Goal: Task Accomplishment & Management: Manage account settings

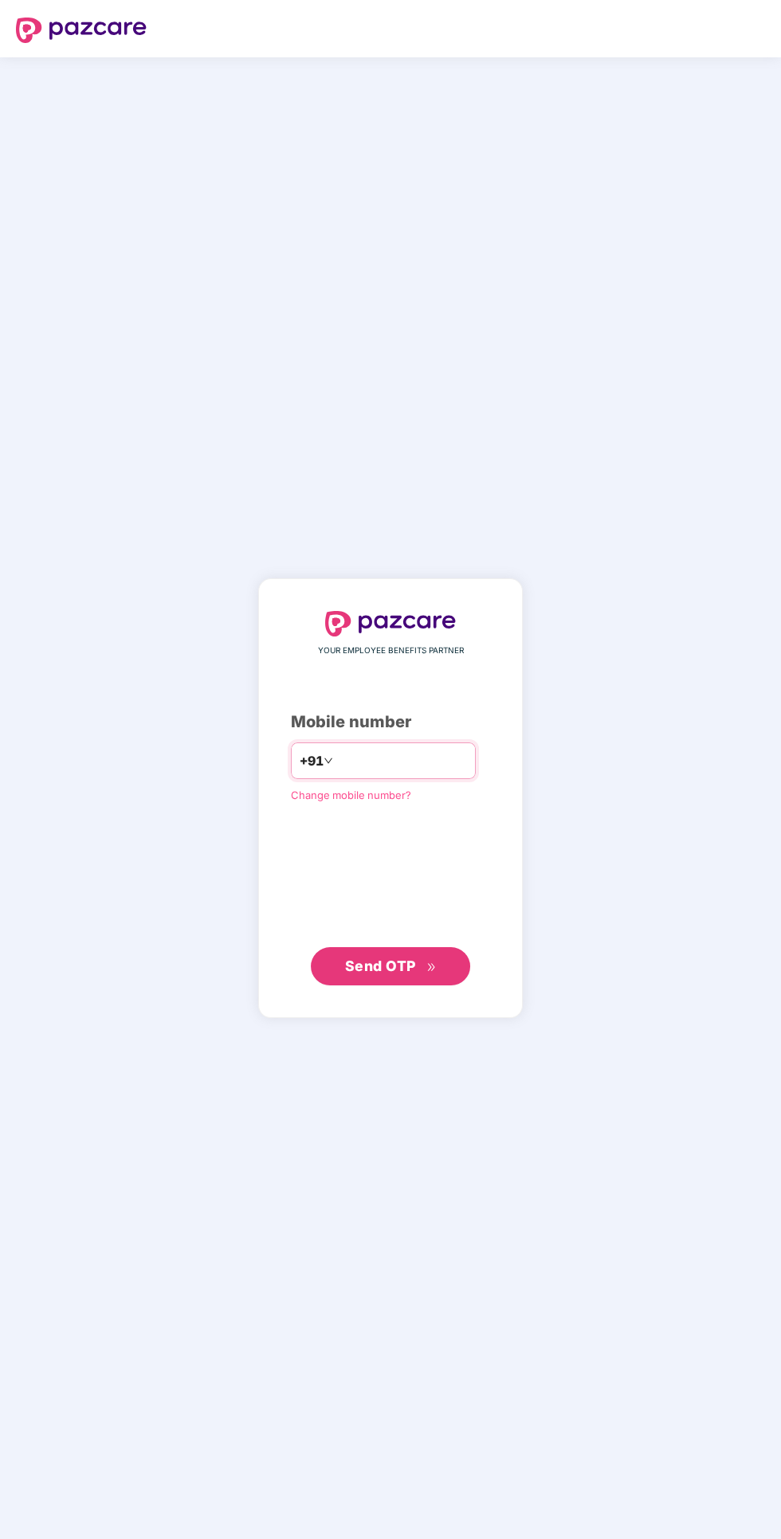
click at [403, 774] on input "number" at bounding box center [401, 760] width 131 height 25
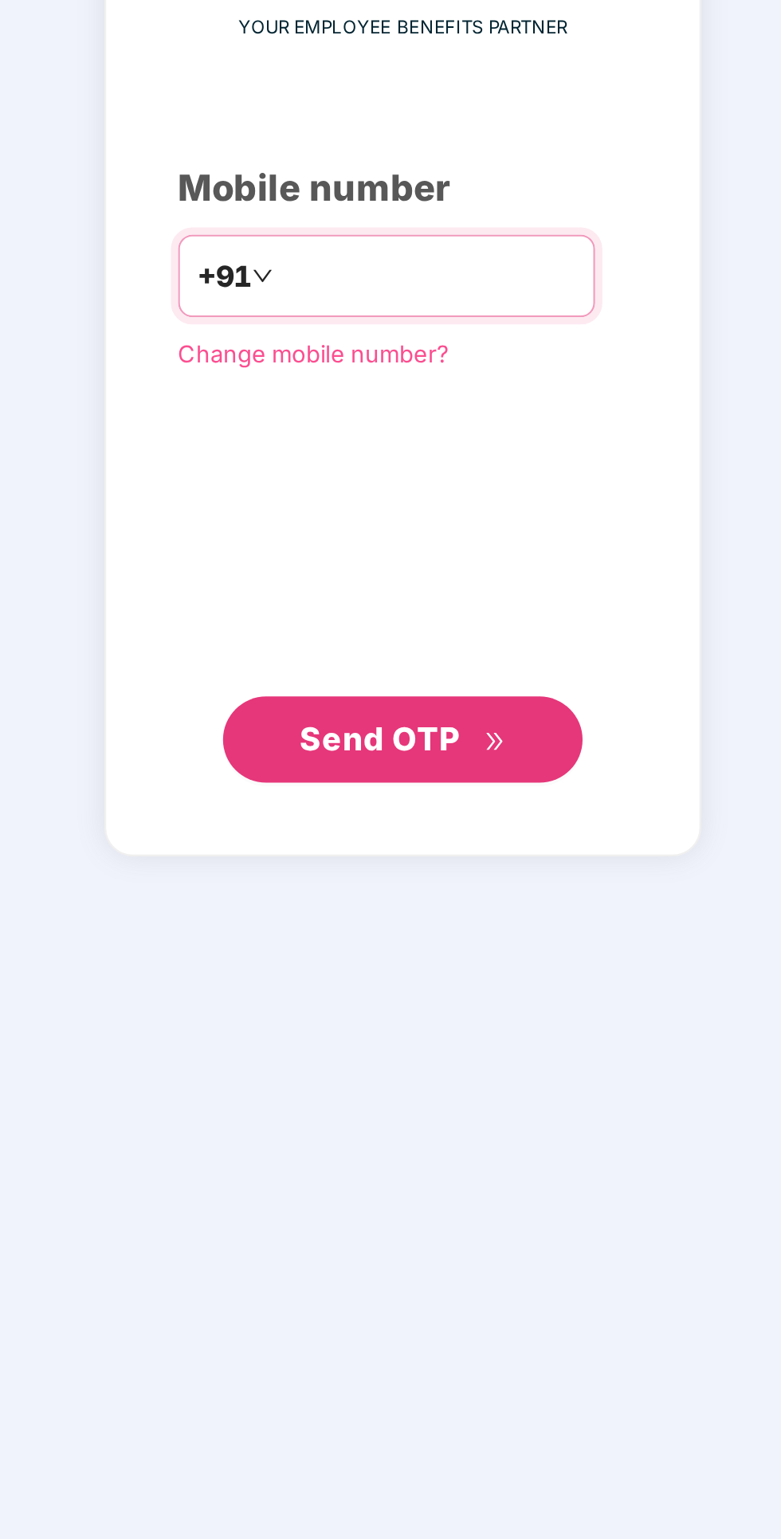
type input "**********"
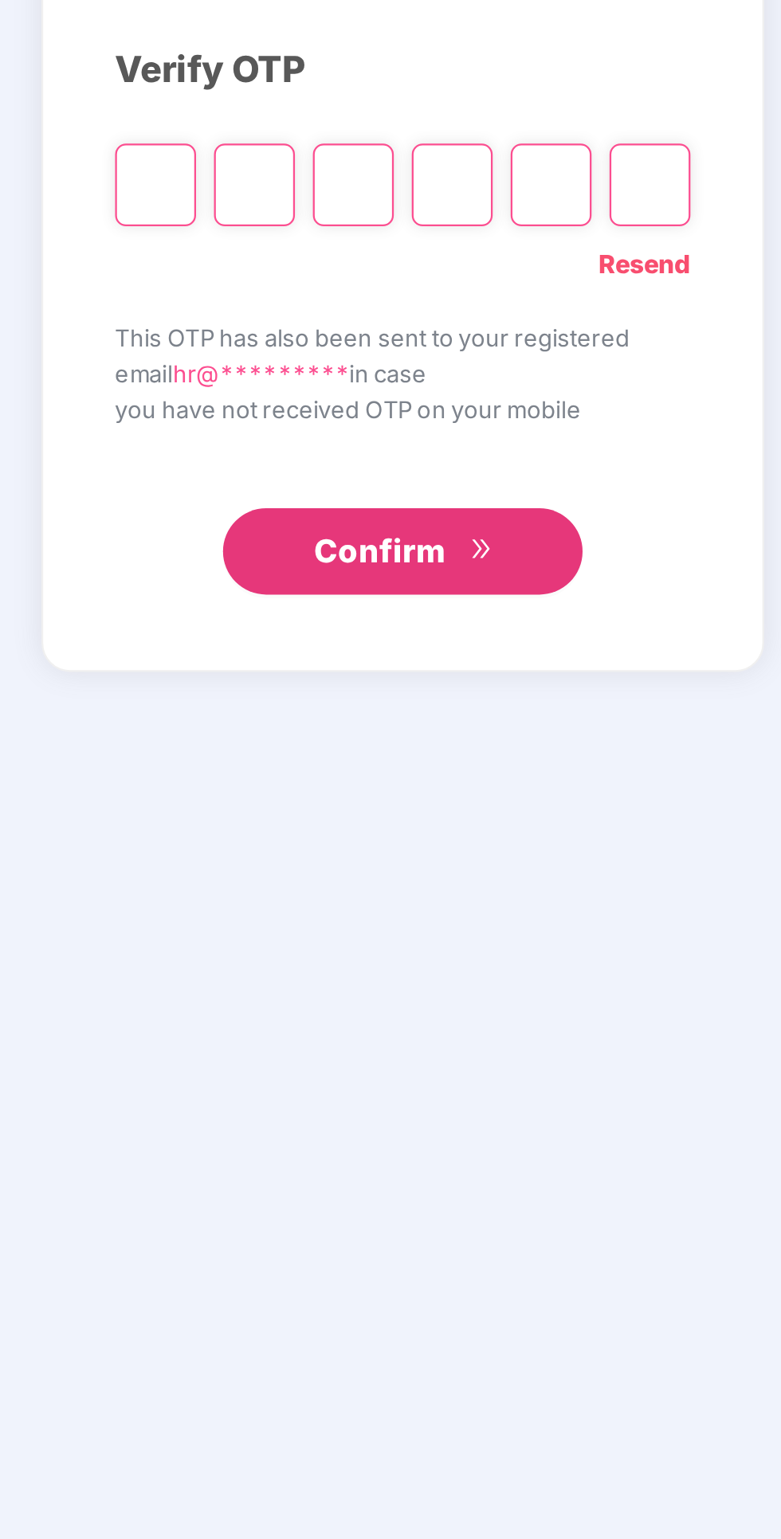
scroll to position [3, 0]
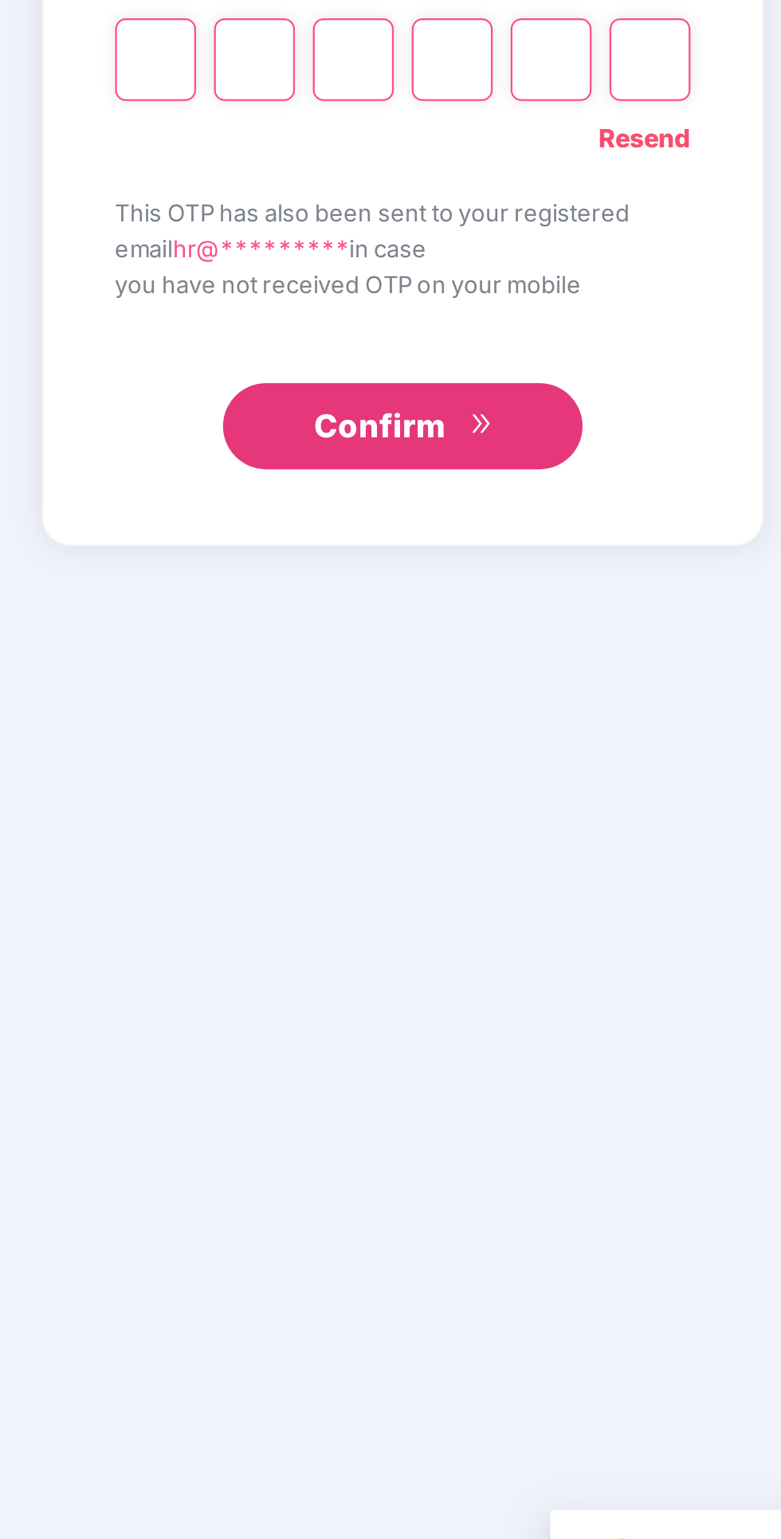
click at [400, 971] on span "Confirm" at bounding box center [380, 960] width 59 height 22
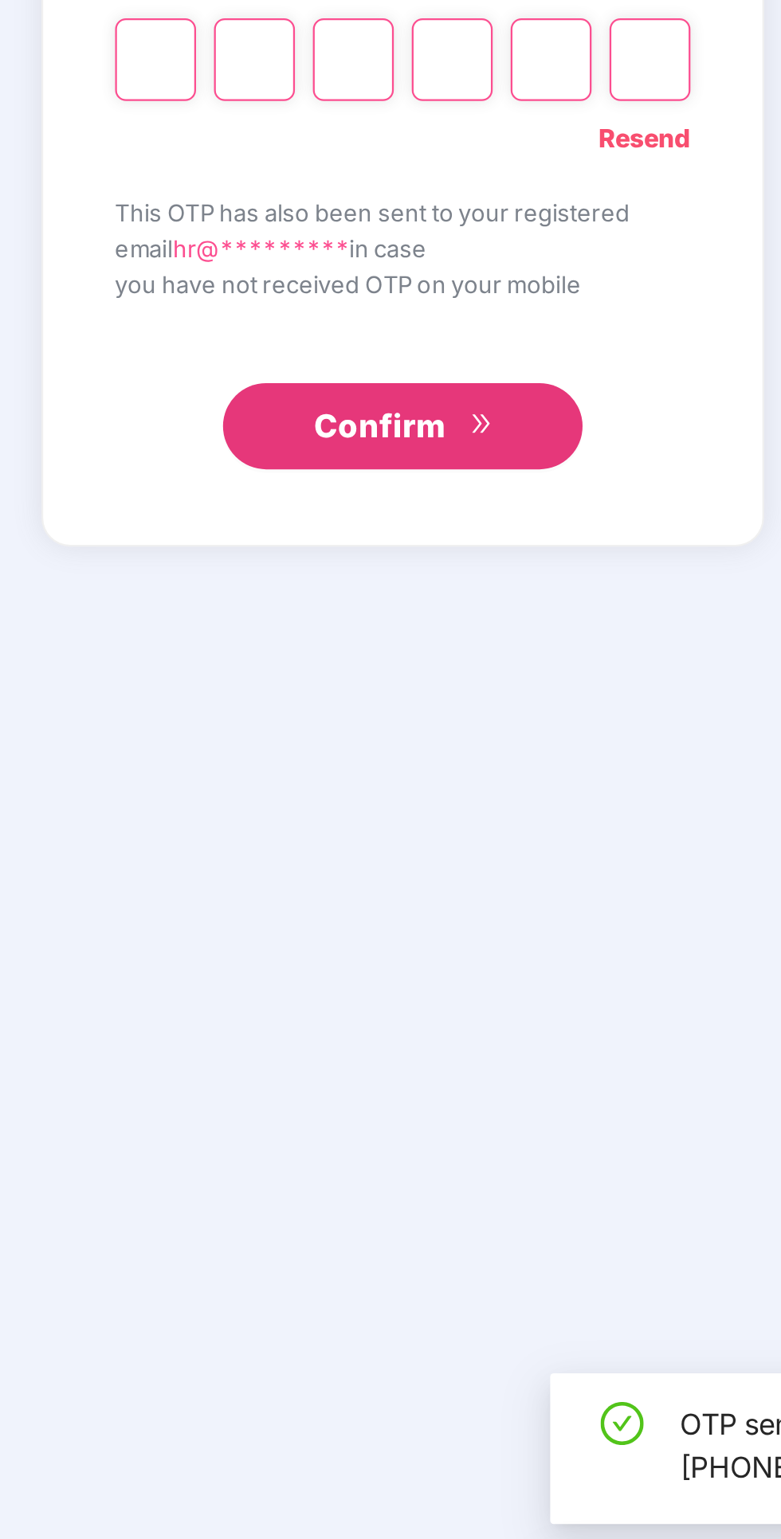
click at [293, 816] on input "Please enter verification code. Digit 1" at bounding box center [281, 797] width 36 height 37
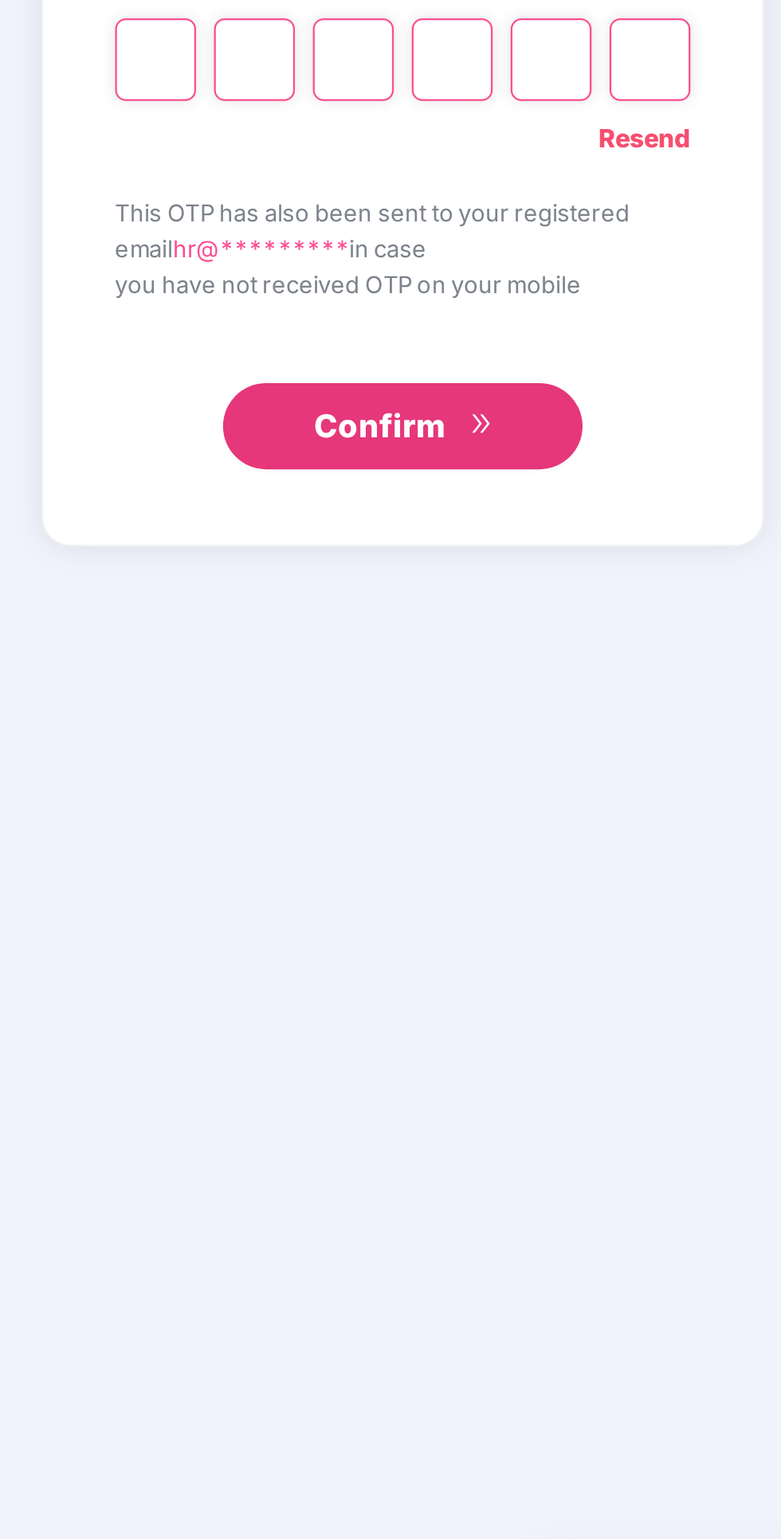
type input "*"
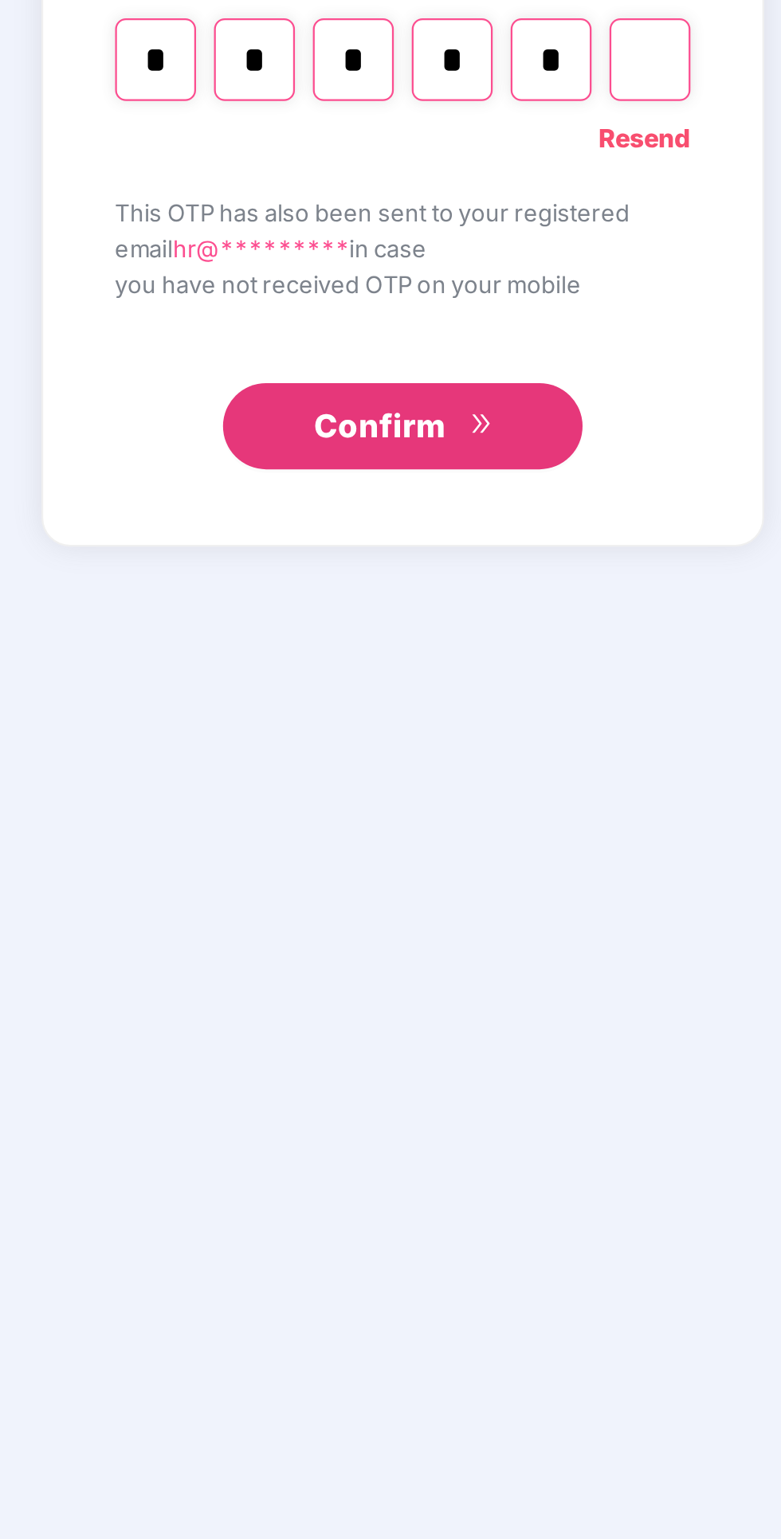
type input "*"
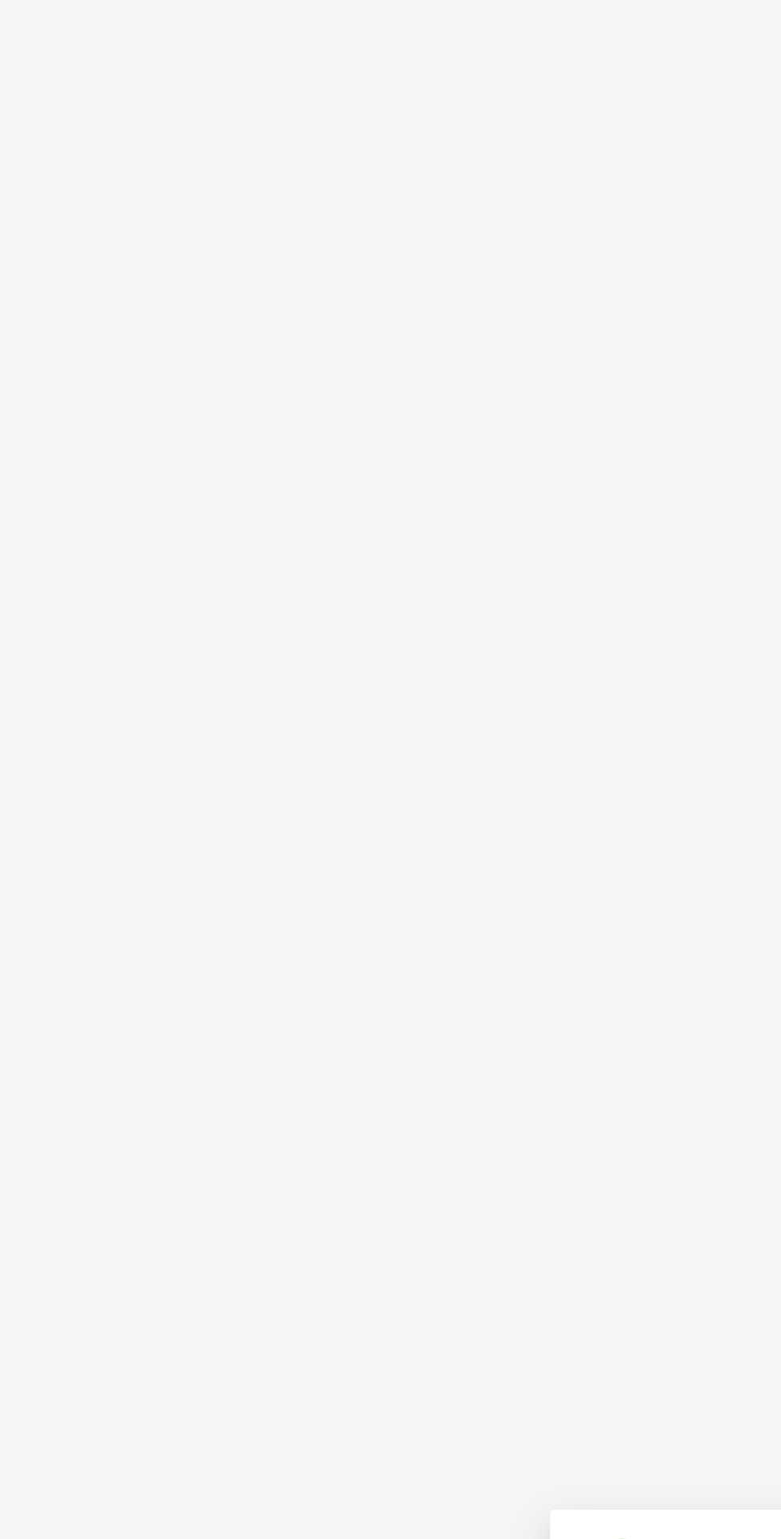
click at [429, 1002] on section "Welcome back, User! Enjoy your benefits! Super-topup Insurance Increase your he…" at bounding box center [443, 855] width 676 height 1539
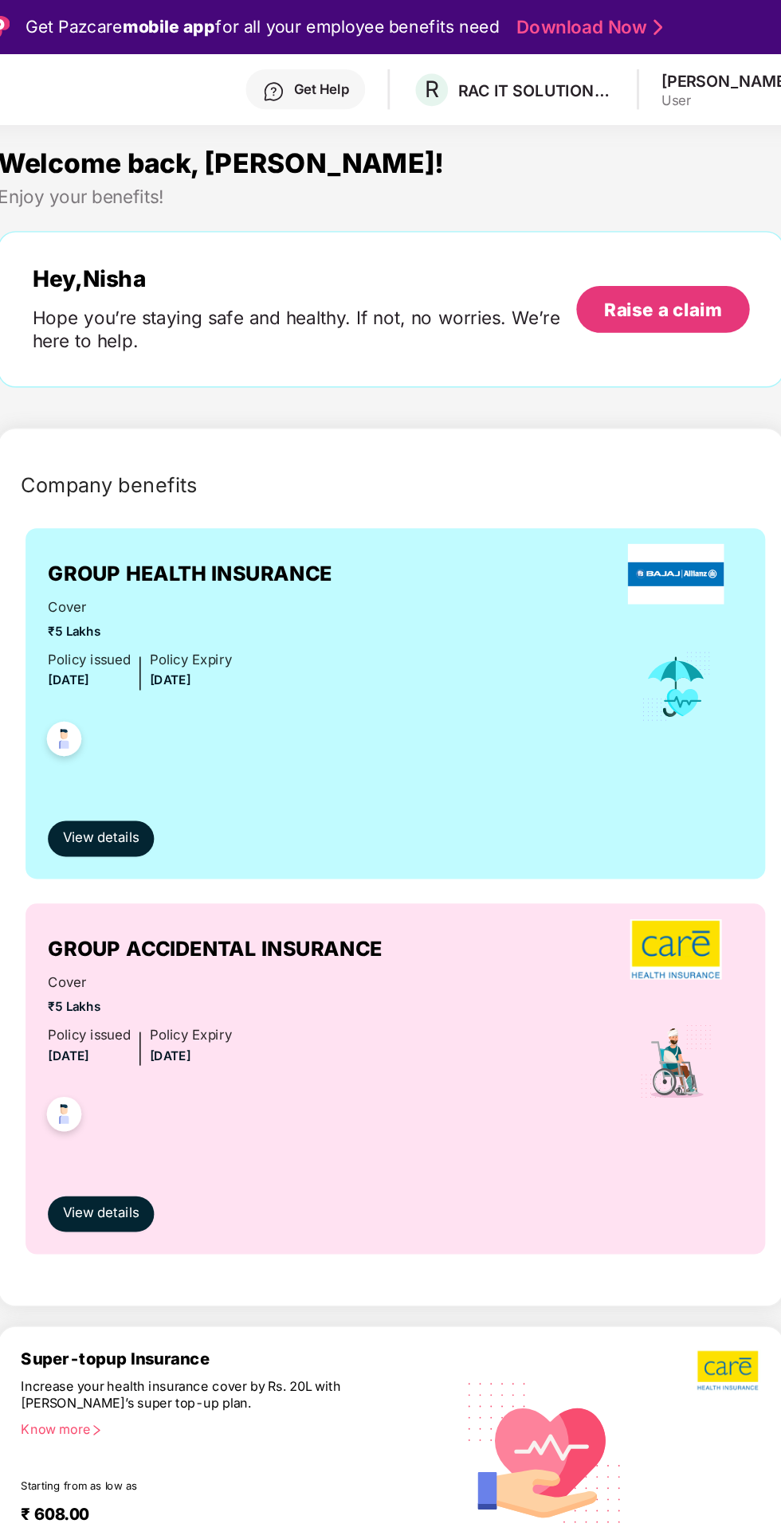
click at [599, 16] on link "Download Now" at bounding box center [582, 19] width 100 height 17
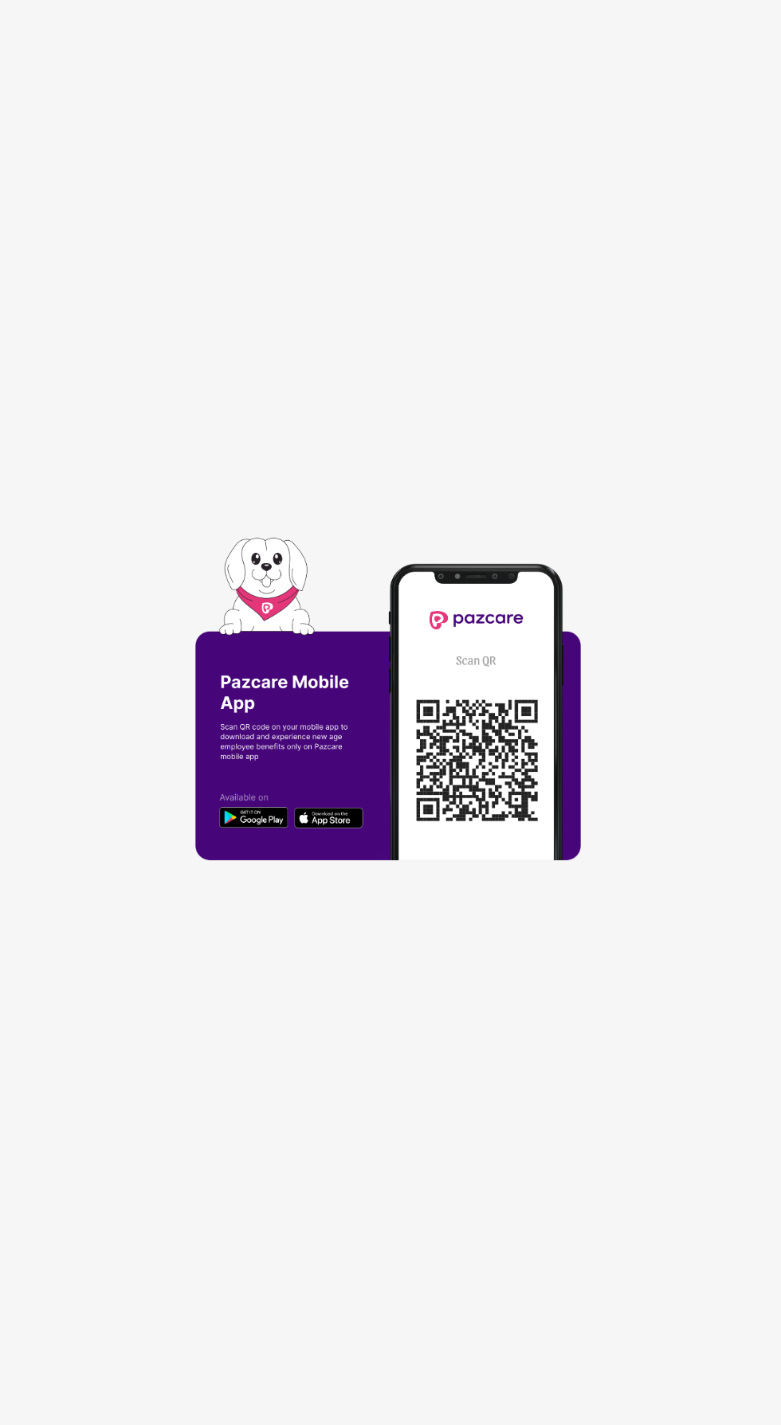
scroll to position [113, 0]
